Goal: Information Seeking & Learning: Learn about a topic

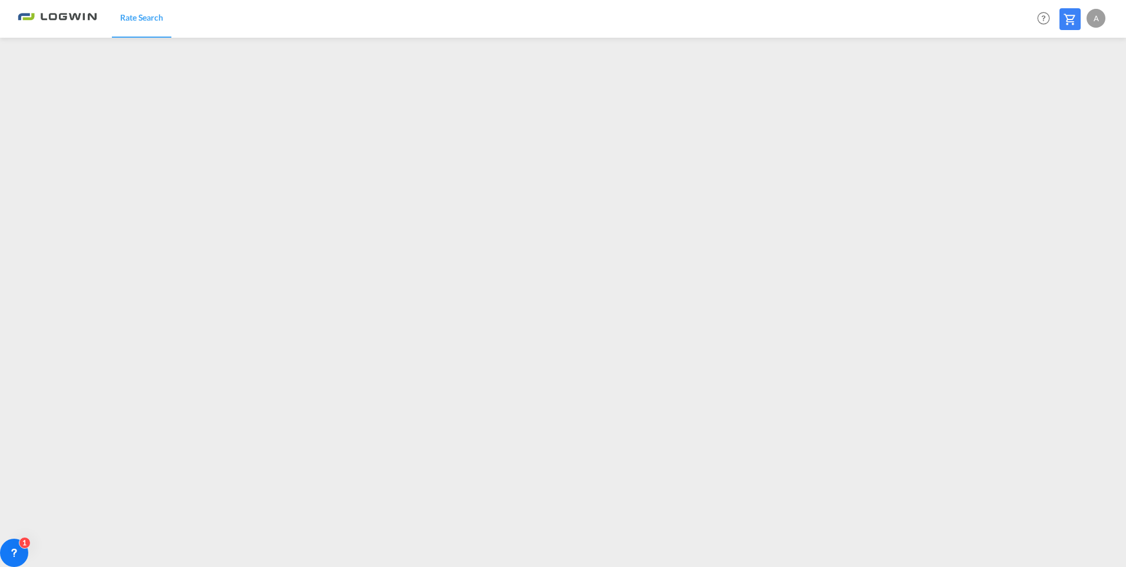
click at [898, 8] on md-menu "A My Profile Logout" at bounding box center [1098, 14] width 22 height 28
click at [898, 26] on div "A" at bounding box center [1096, 18] width 19 height 19
click at [898, 91] on button "Logout" at bounding box center [1082, 90] width 77 height 24
type input "anja.wolff@logwin-logistics.com"
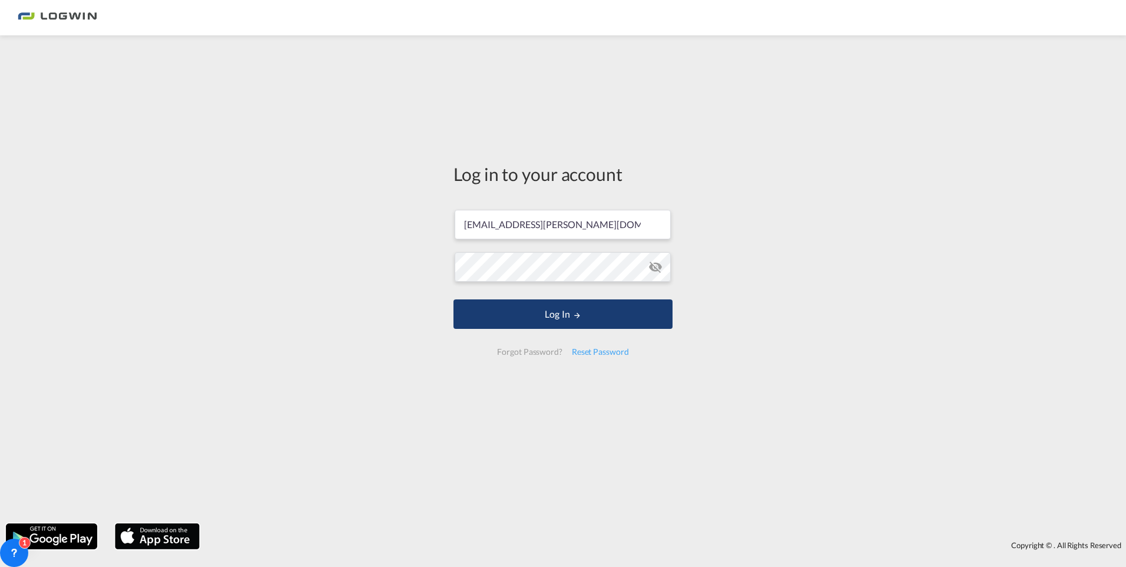
click at [575, 319] on button "Log In" at bounding box center [562, 313] width 219 height 29
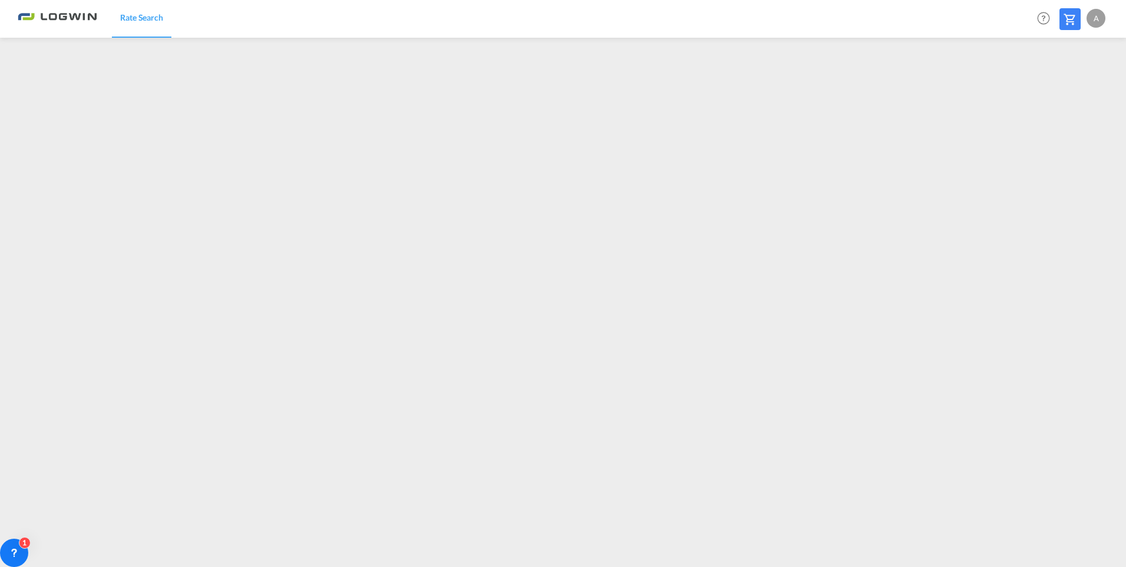
click at [898, 16] on div "A" at bounding box center [1096, 18] width 19 height 19
click at [898, 87] on button "Logout" at bounding box center [1082, 90] width 77 height 24
type input "anja.wolff@logwin-logistics.com"
